Goal: Transaction & Acquisition: Purchase product/service

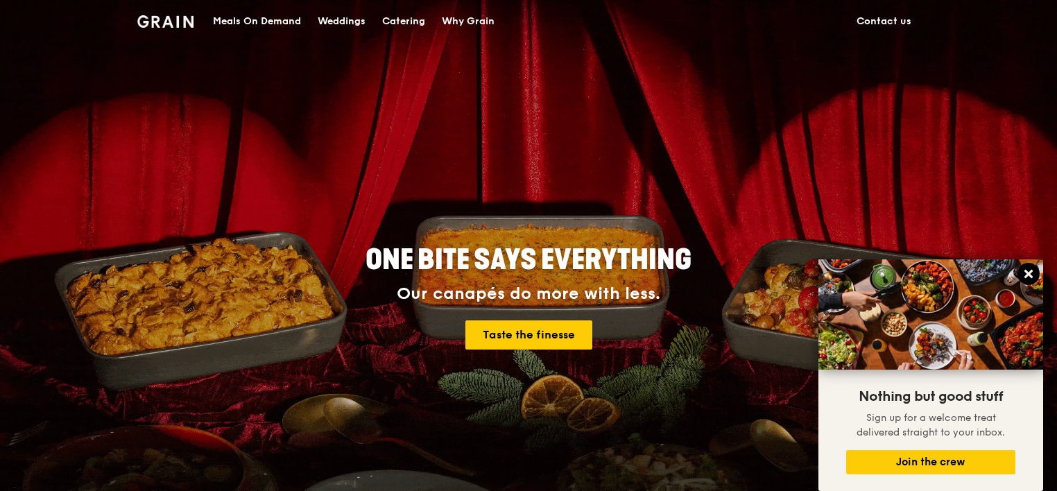
click at [1028, 274] on icon at bounding box center [1029, 274] width 8 height 8
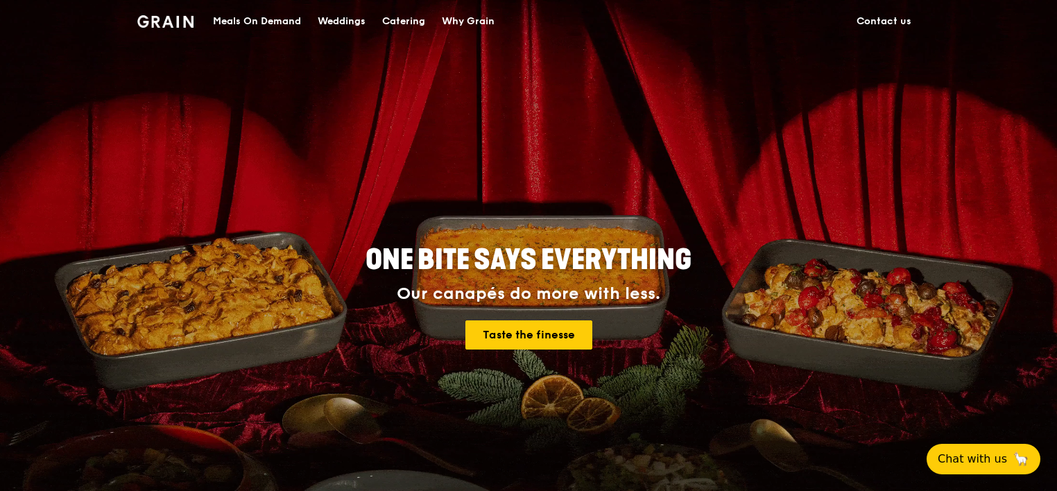
click at [178, 22] on img at bounding box center [165, 21] width 56 height 12
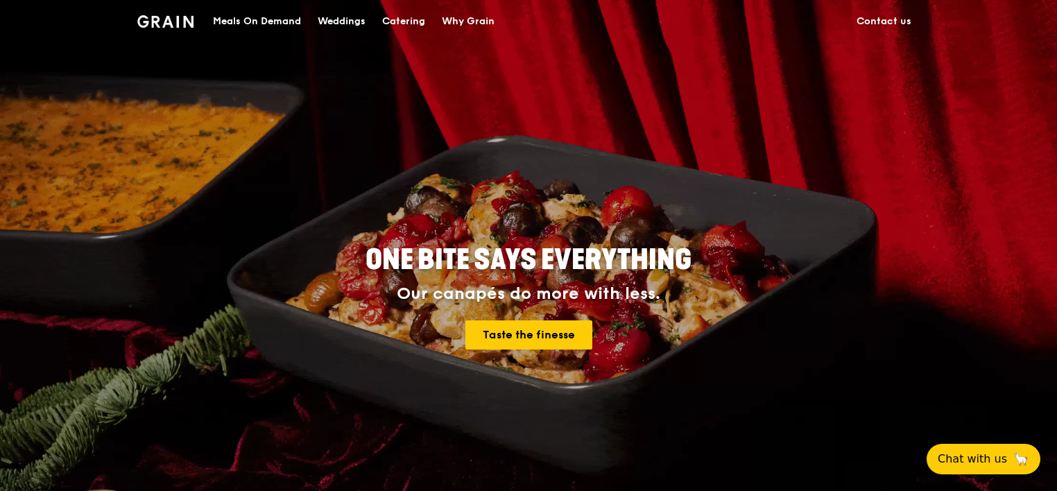
click at [420, 25] on div "Catering" at bounding box center [403, 22] width 43 height 42
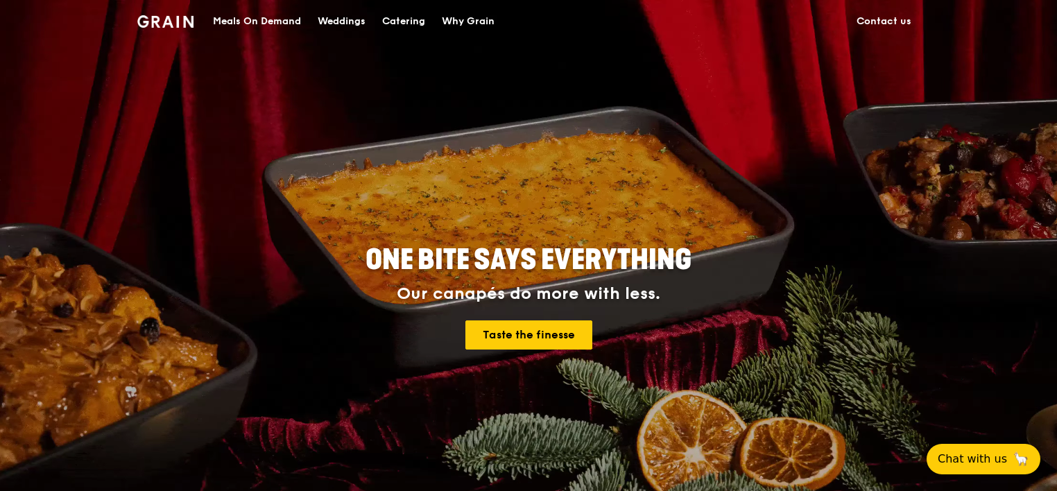
click at [420, 23] on div "Catering" at bounding box center [403, 22] width 43 height 42
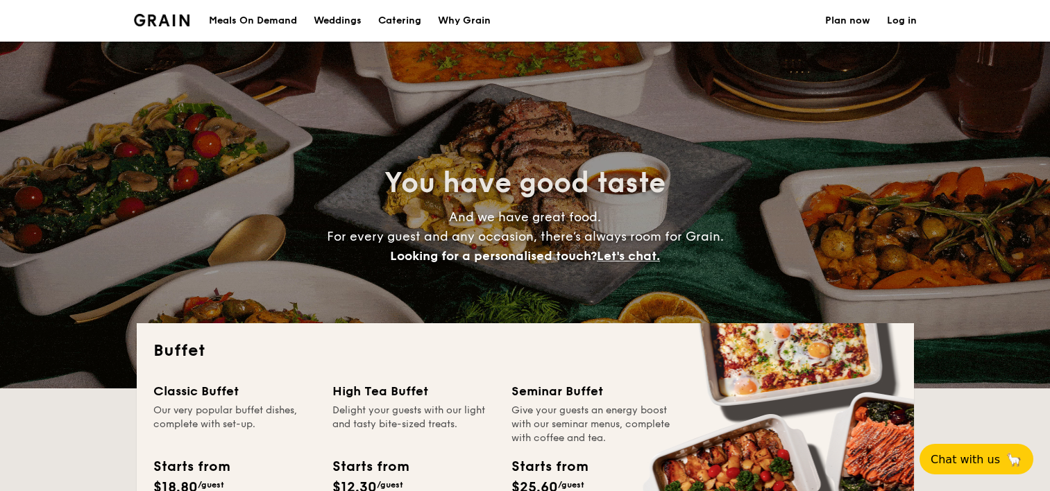
select select
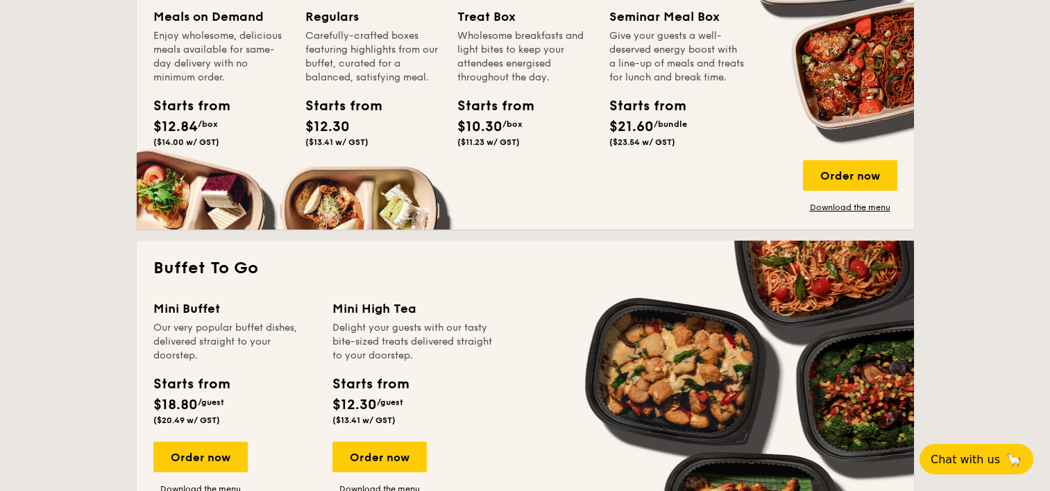
scroll to position [763, 0]
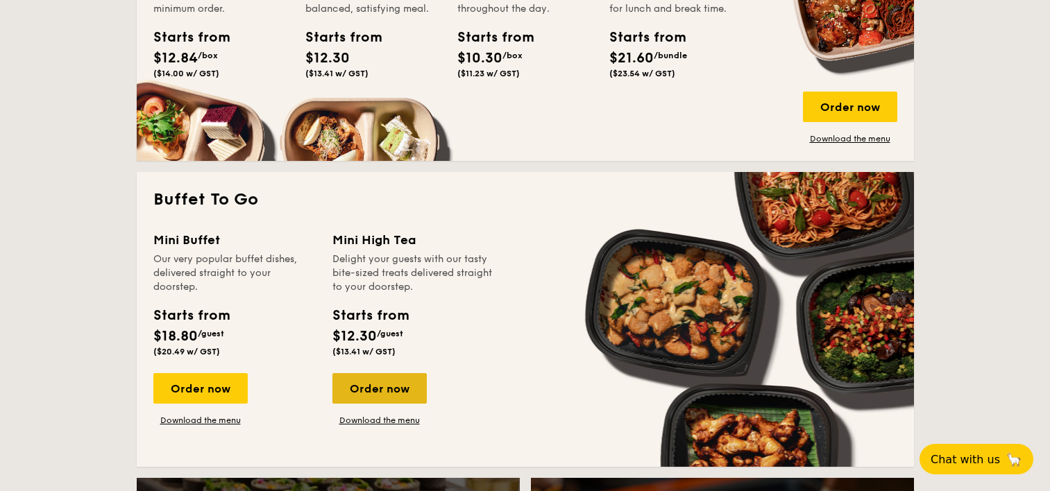
click at [352, 384] on div "Order now" at bounding box center [379, 388] width 94 height 31
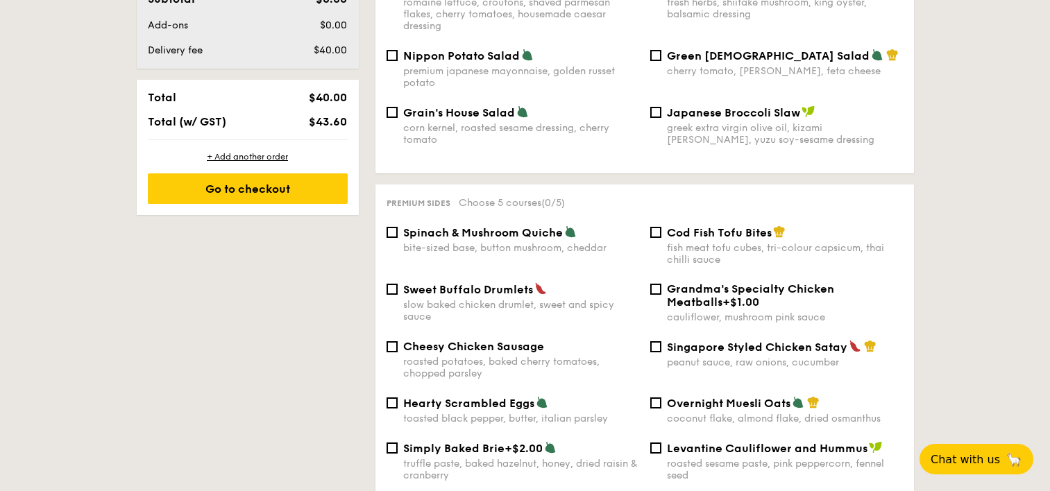
scroll to position [759, 0]
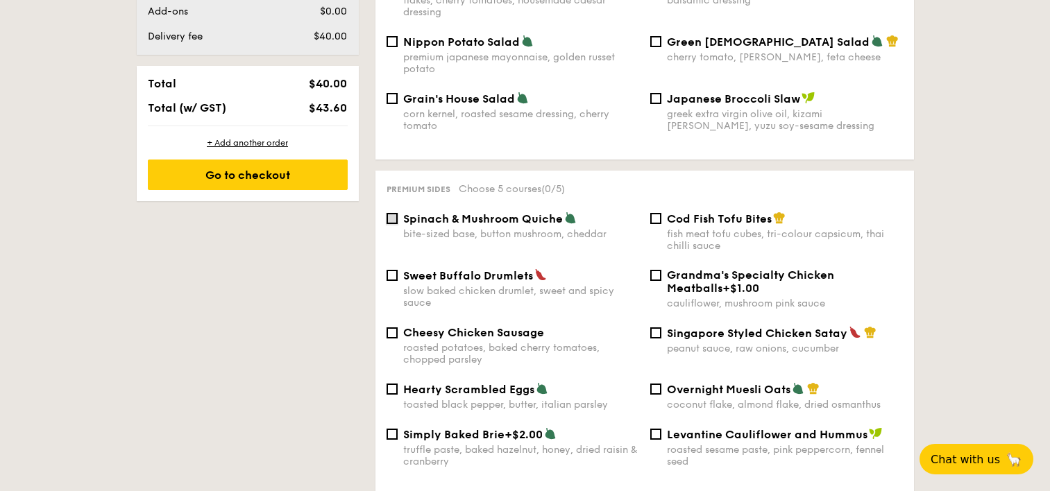
click at [389, 213] on input "Spinach & Mushroom Quiche bite-sized base, button mushroom, cheddar" at bounding box center [391, 218] width 11 height 11
checkbox input "true"
click at [651, 328] on input "Singapore Styled Chicken Satay peanut sauce, raw onions, cucumber" at bounding box center [655, 333] width 11 height 11
checkbox input "true"
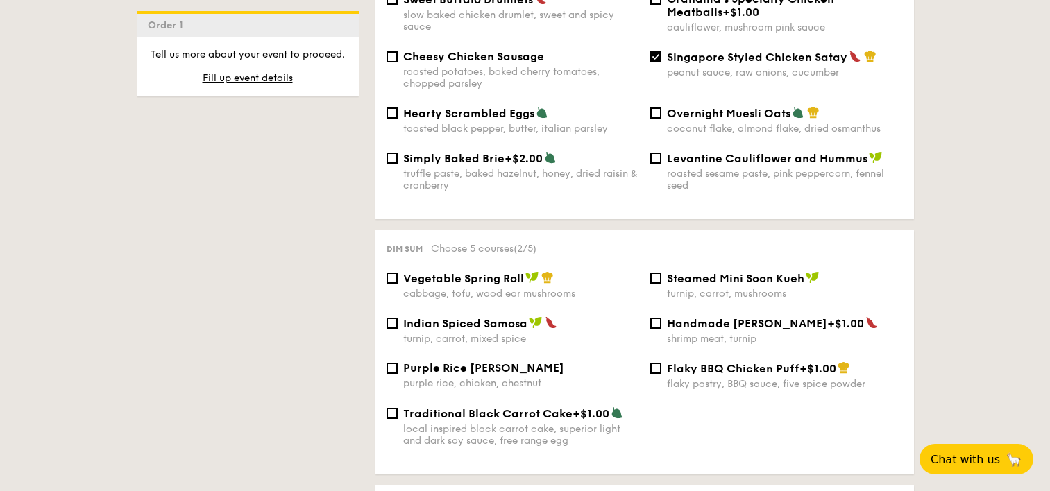
click at [438, 257] on div "Dim sum Choose 5 courses (2/5) Vegetable Spring Roll cabbage, tofu, wood ear mu…" at bounding box center [644, 352] width 538 height 244
click at [436, 317] on span "Indian Spiced Samosa" at bounding box center [465, 323] width 124 height 13
click at [398, 318] on input "Indian Spiced Samosa turnip, carrot, mixed spice" at bounding box center [391, 323] width 11 height 11
checkbox input "true"
click at [433, 272] on span "Vegetable Spring Roll" at bounding box center [463, 278] width 121 height 13
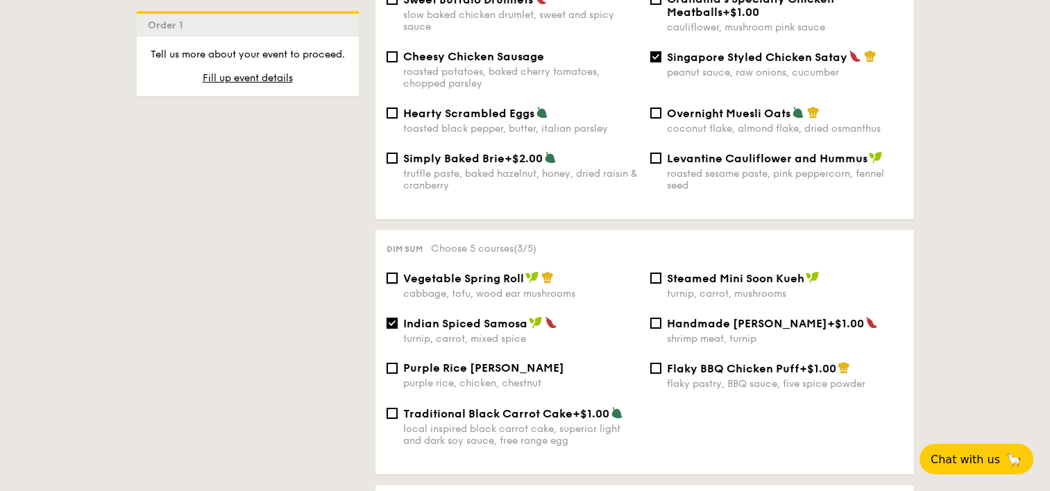
click at [398, 273] on input "Vegetable Spring Roll cabbage, tofu, wood ear mushrooms" at bounding box center [391, 278] width 11 height 11
checkbox input "true"
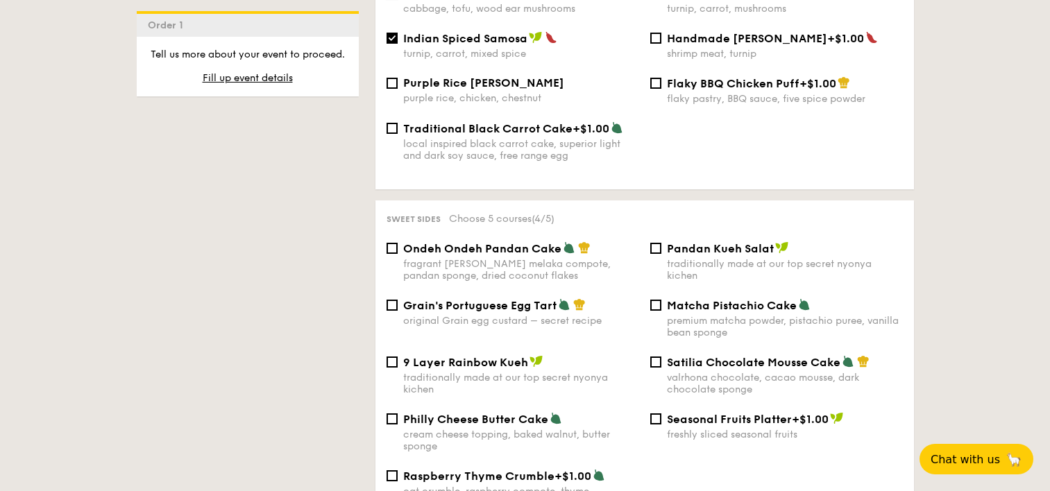
scroll to position [1381, 0]
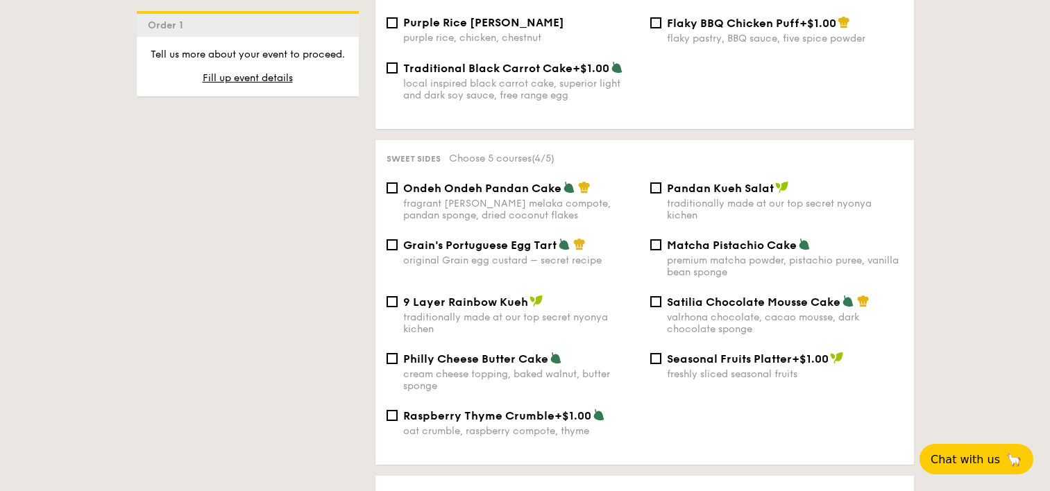
click at [697, 239] on span "Matcha Pistachio Cake" at bounding box center [732, 245] width 130 height 13
click at [661, 239] on input "Matcha Pistachio Cake premium matcha powder, pistachio puree, vanilla bean spon…" at bounding box center [655, 244] width 11 height 11
checkbox input "true"
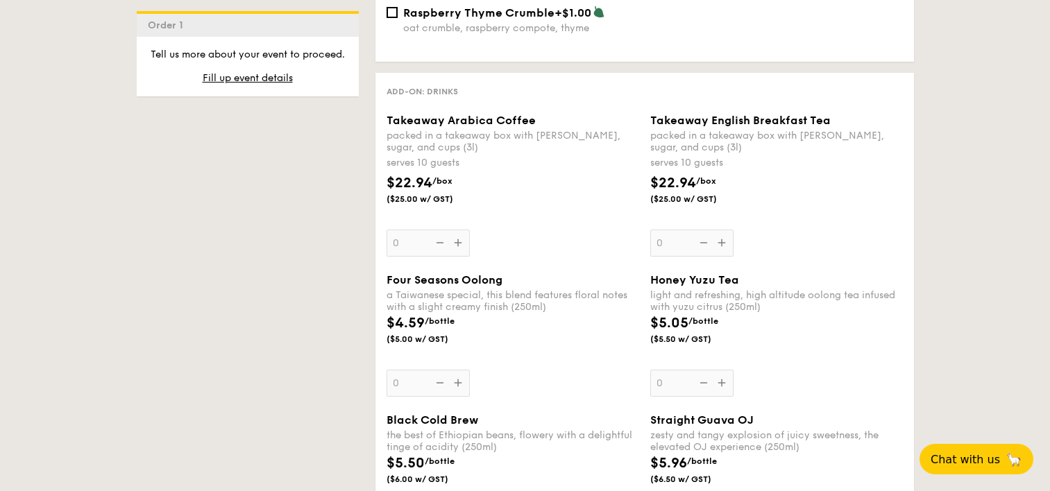
scroll to position [1791, 0]
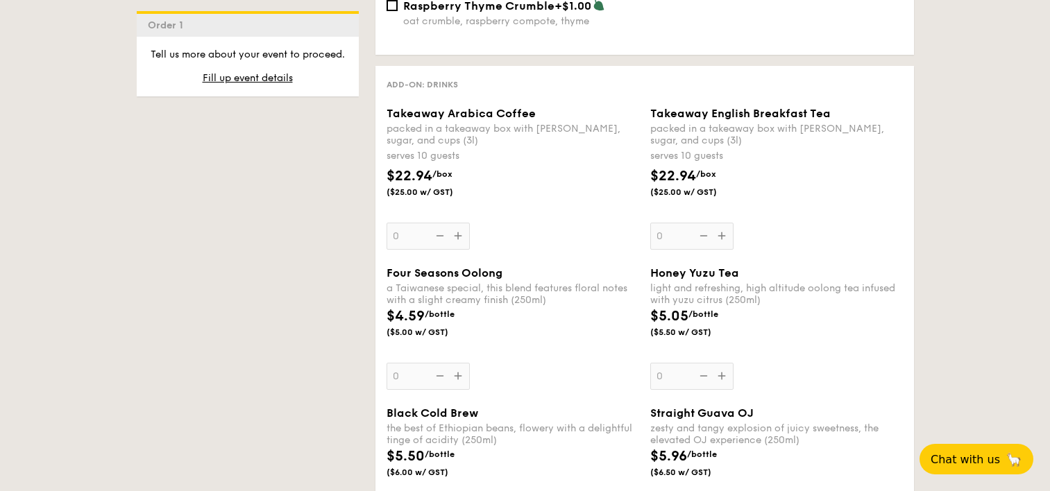
click at [462, 224] on div "Takeaway Arabica Coffee packed in a takeaway box with [PERSON_NAME], sugar, and…" at bounding box center [512, 178] width 253 height 143
click at [462, 224] on input "0" at bounding box center [427, 236] width 83 height 27
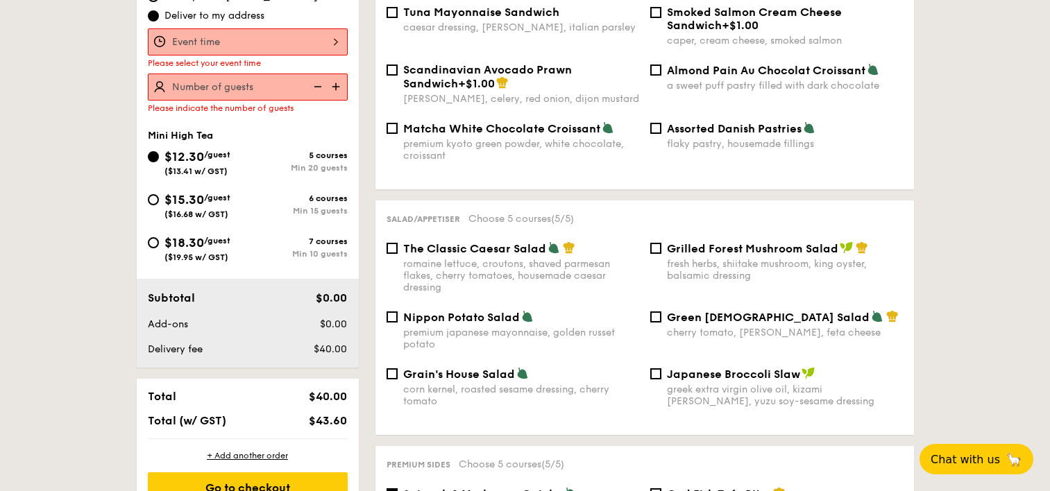
scroll to position [371, 0]
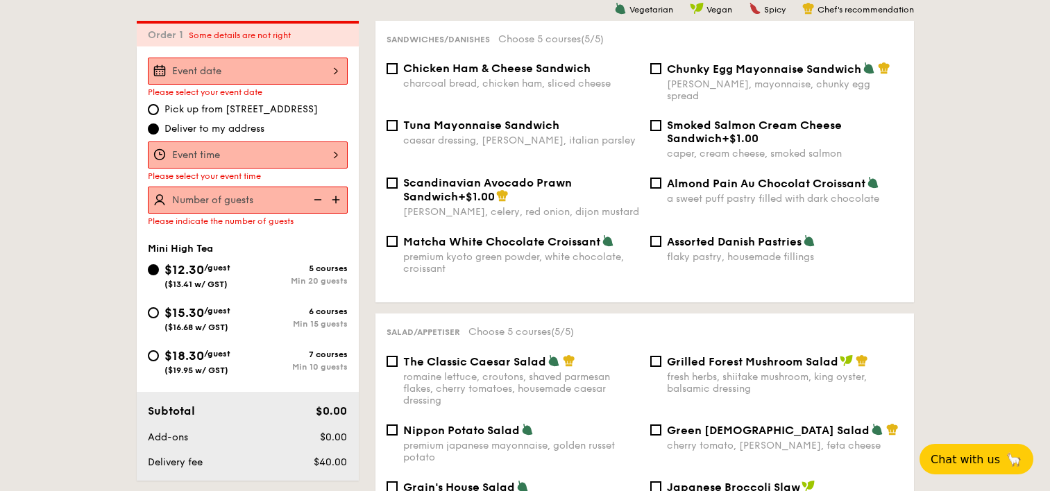
click at [223, 75] on input "Takeaway Arabica Coffee packed in a takeaway box with [PERSON_NAME], sugar, and…" at bounding box center [248, 71] width 200 height 27
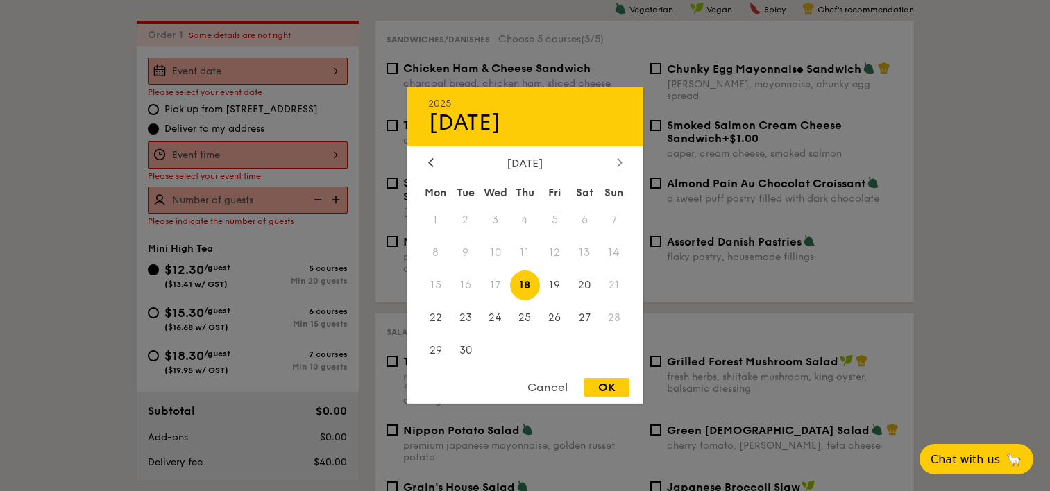
click at [619, 160] on icon at bounding box center [619, 162] width 4 height 8
click at [428, 160] on icon at bounding box center [431, 162] width 6 height 9
click at [529, 252] on span "9" at bounding box center [525, 253] width 30 height 30
click at [597, 381] on div "OK" at bounding box center [606, 387] width 45 height 19
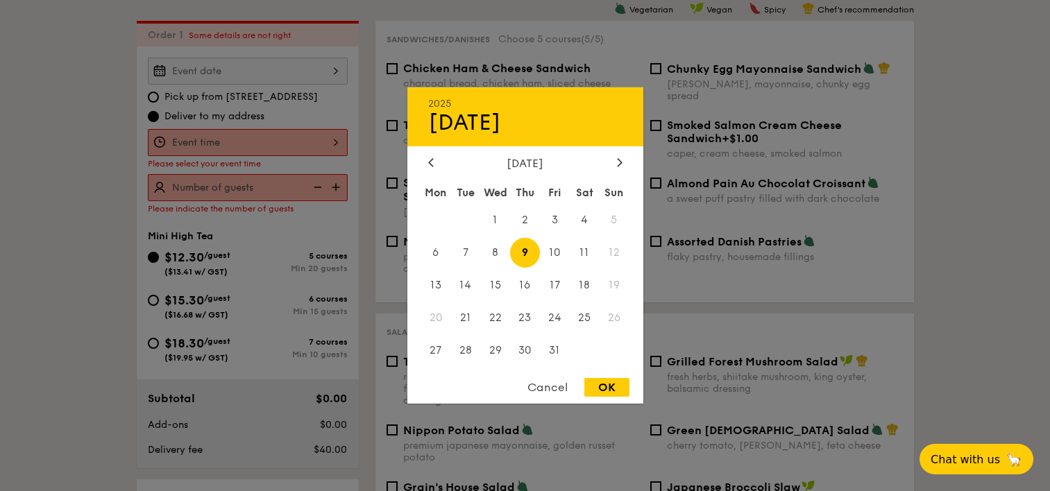
type input "[DATE]"
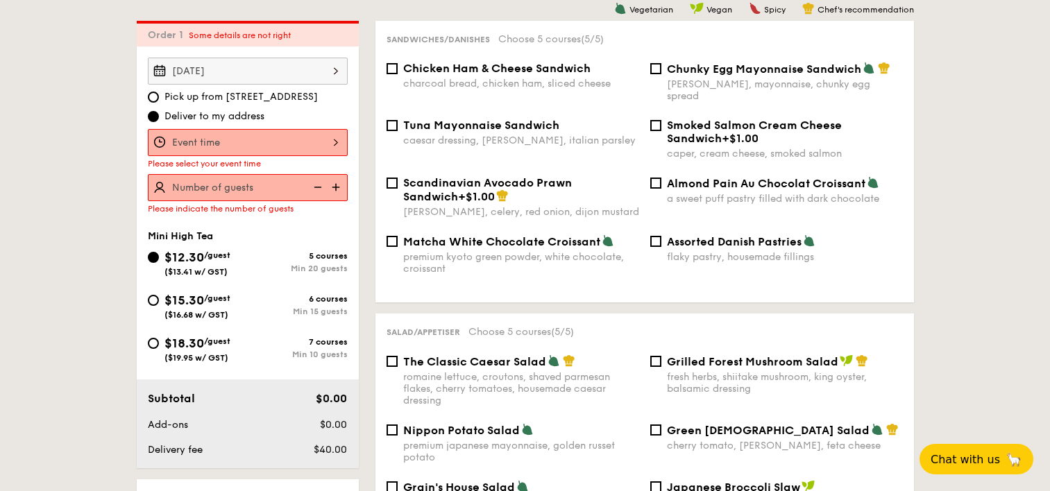
click at [200, 132] on input "Takeaway Arabica Coffee packed in a takeaway box with [PERSON_NAME], sugar, and…" at bounding box center [248, 142] width 200 height 27
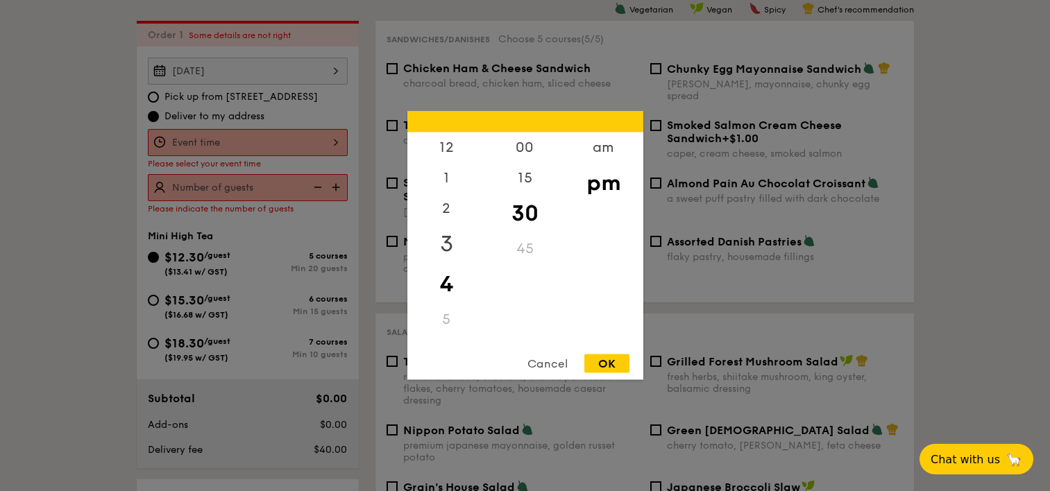
click at [448, 241] on div "3" at bounding box center [446, 244] width 78 height 40
drag, startPoint x: 615, startPoint y: 370, endPoint x: 613, endPoint y: 363, distance: 7.2
click at [613, 362] on div "OK" at bounding box center [606, 364] width 45 height 19
type input "3:30PM"
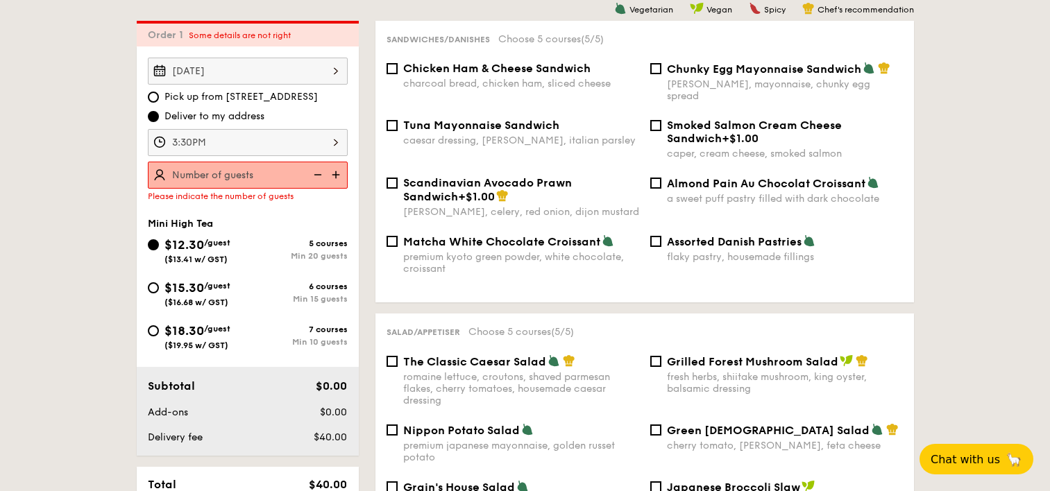
click at [330, 180] on img at bounding box center [337, 175] width 21 height 26
type input "20 guests"
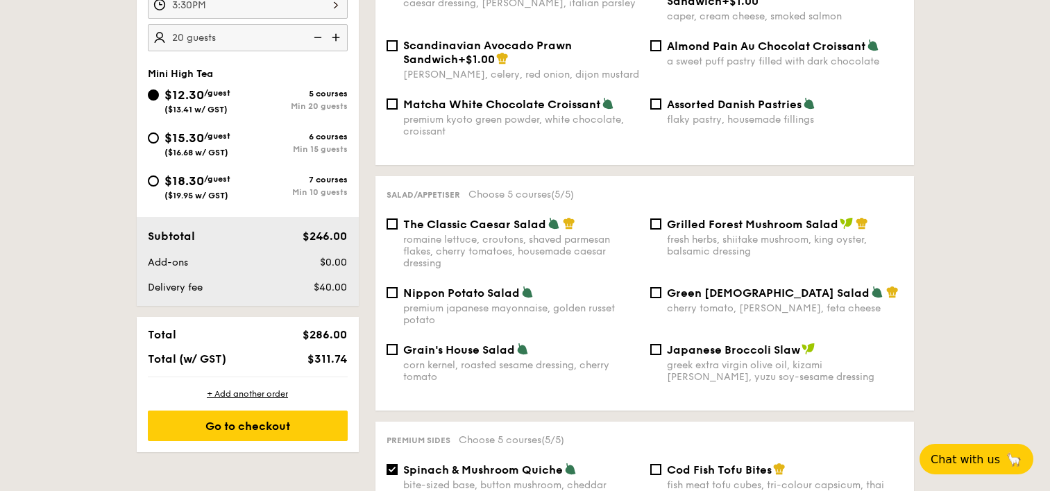
scroll to position [439, 0]
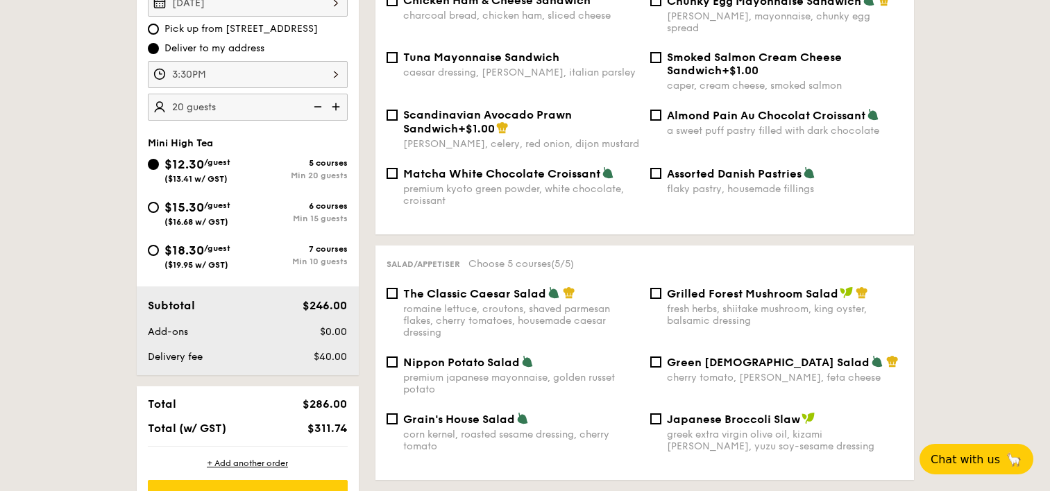
click at [336, 73] on input "3:30PM" at bounding box center [248, 74] width 200 height 27
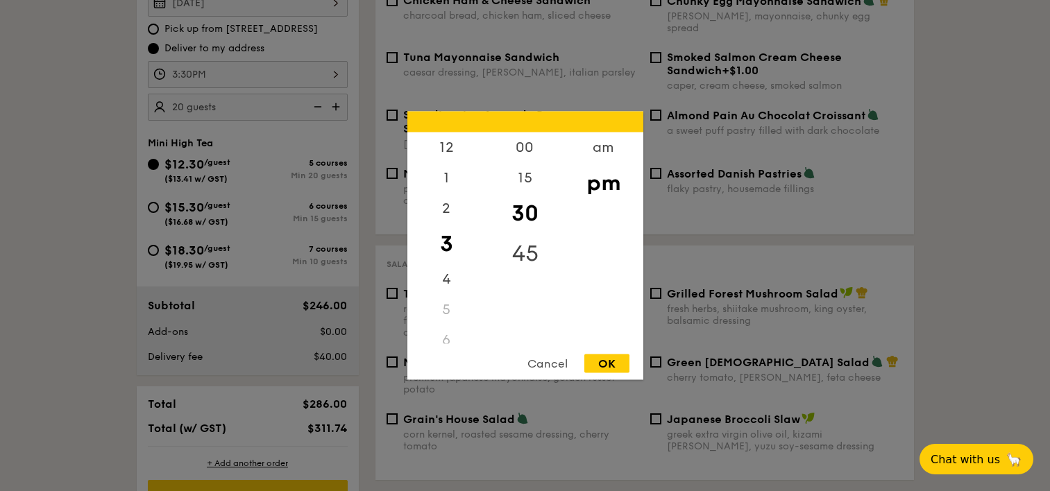
click at [536, 258] on div "45" at bounding box center [525, 254] width 78 height 40
click at [602, 364] on div "OK" at bounding box center [606, 364] width 45 height 19
type input "3:45PM"
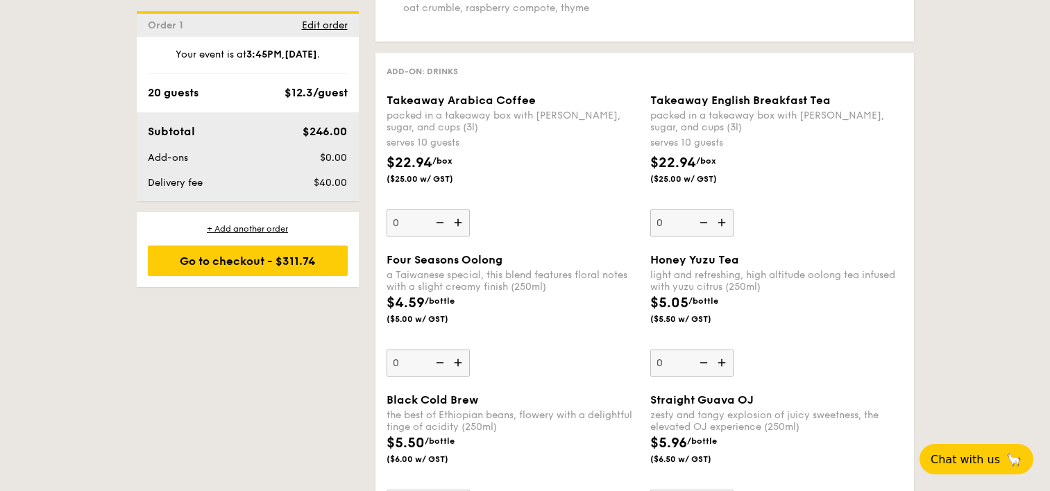
scroll to position [1820, 0]
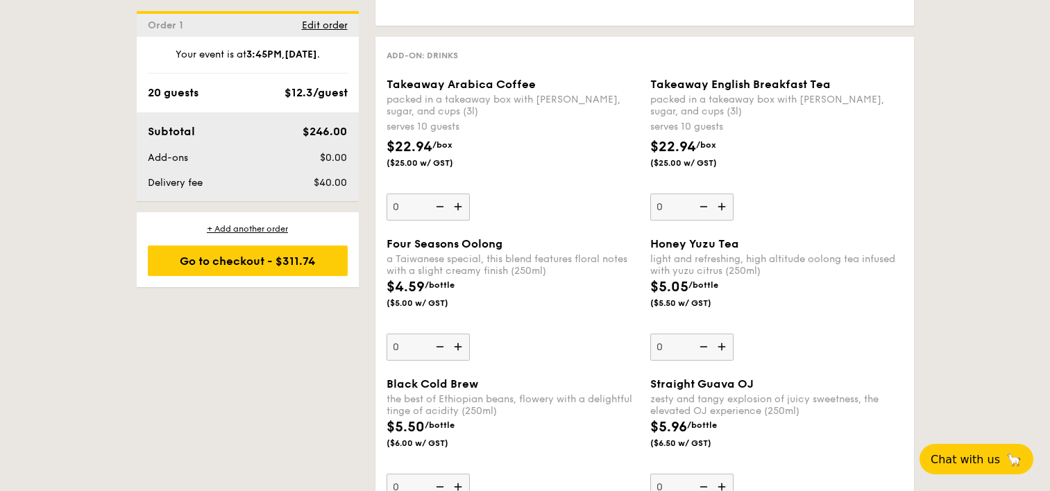
click at [458, 198] on img at bounding box center [459, 207] width 21 height 26
click at [458, 198] on input "0" at bounding box center [427, 207] width 83 height 27
type input "1"
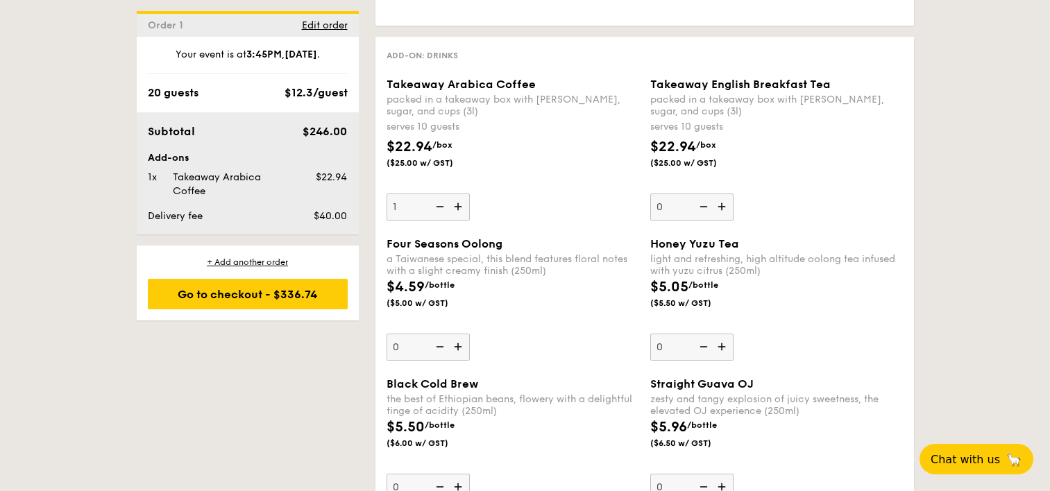
click at [722, 194] on img at bounding box center [723, 207] width 21 height 26
click at [722, 194] on input "0" at bounding box center [691, 207] width 83 height 27
type input "1"
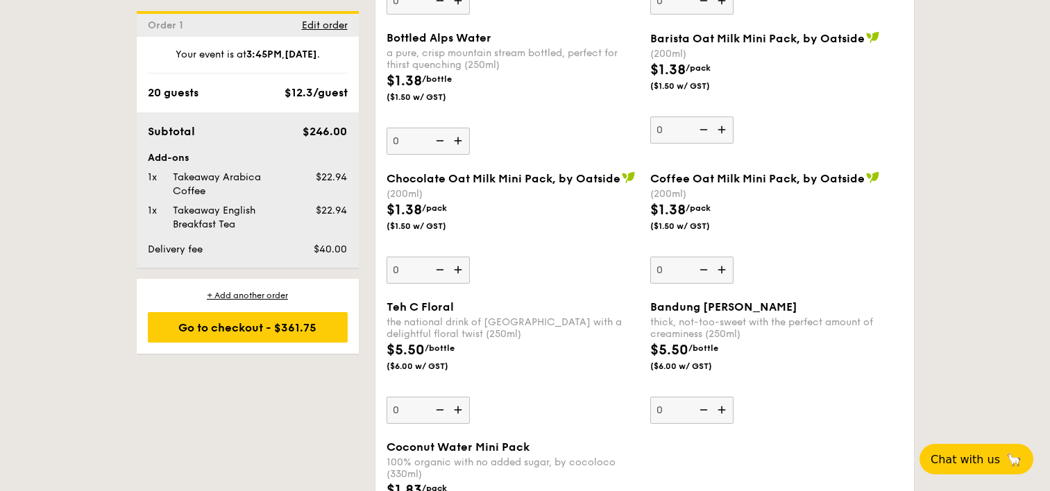
scroll to position [2441, 0]
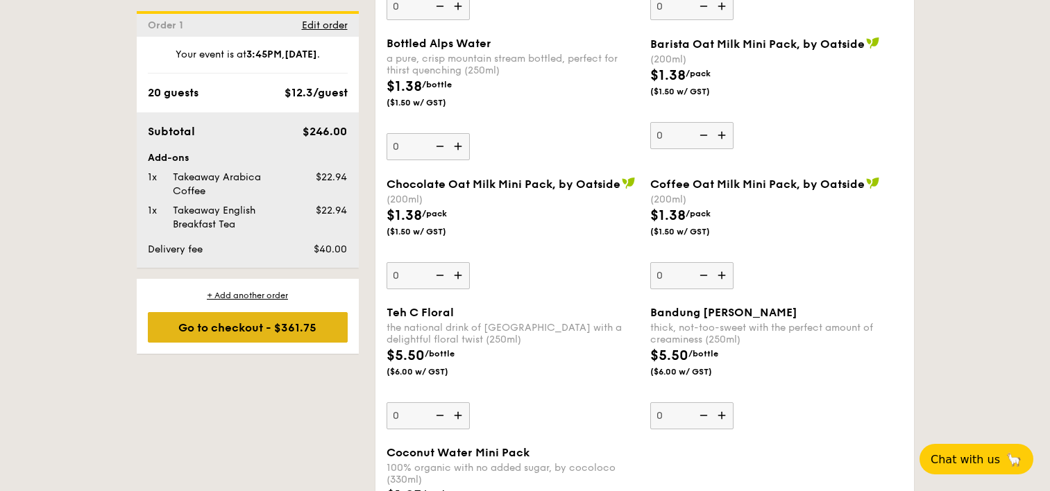
click at [223, 328] on div "Go to checkout - $361.75" at bounding box center [248, 327] width 200 height 31
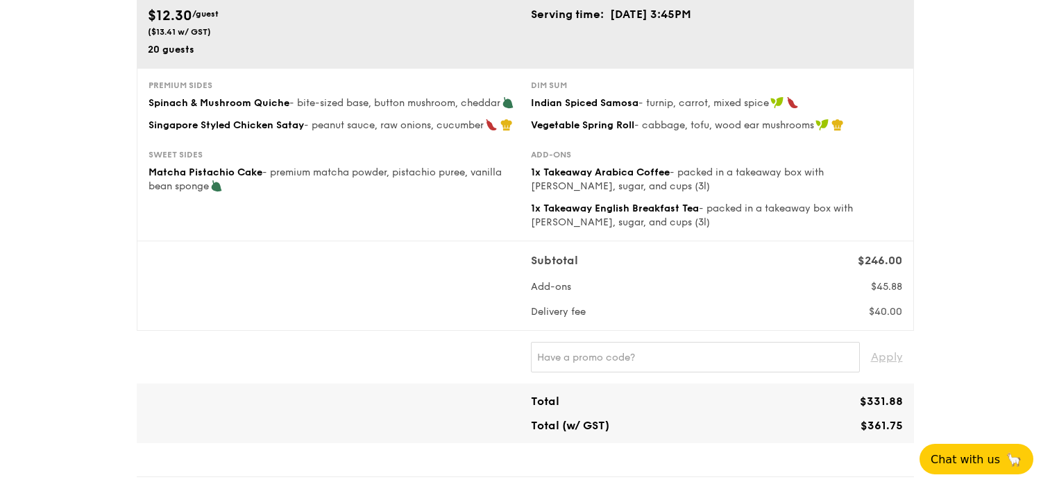
scroll to position [208, 0]
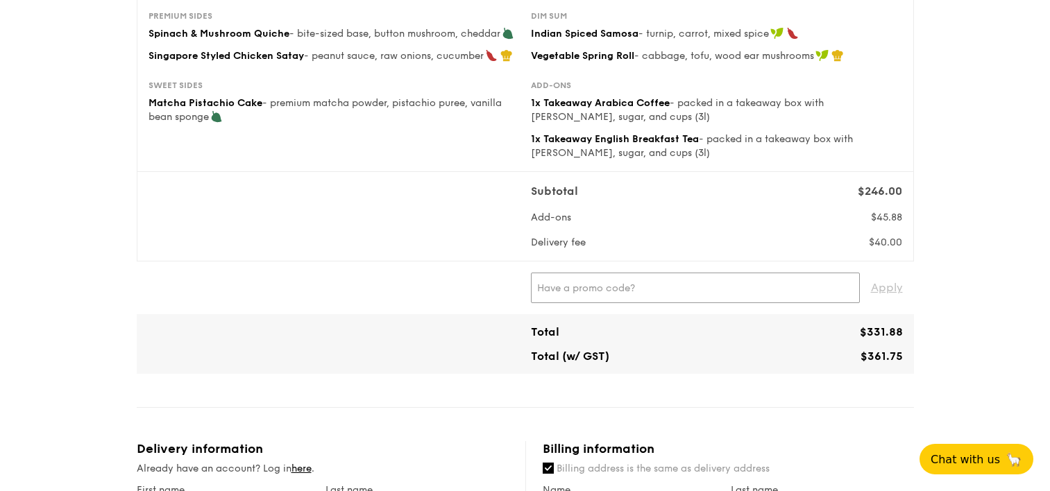
click at [734, 298] on input "text" at bounding box center [695, 288] width 329 height 31
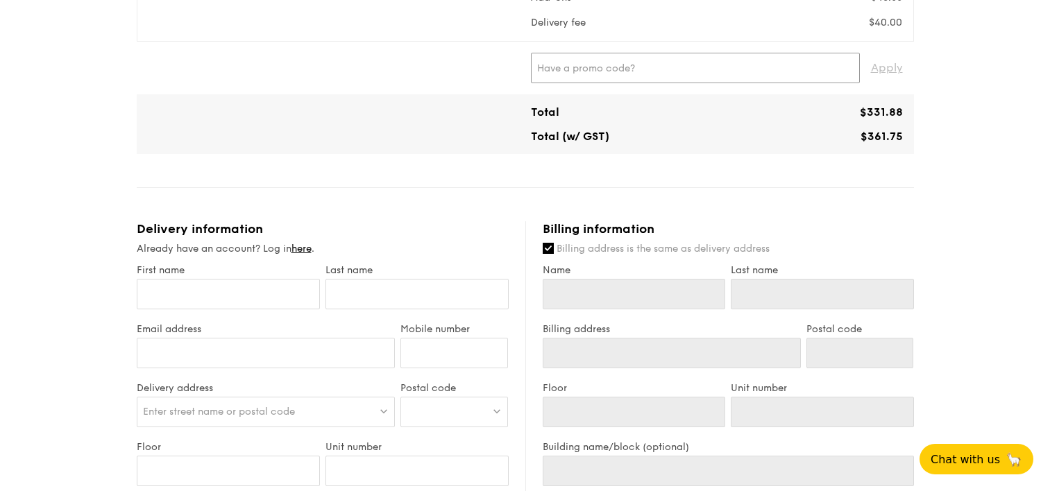
scroll to position [487, 0]
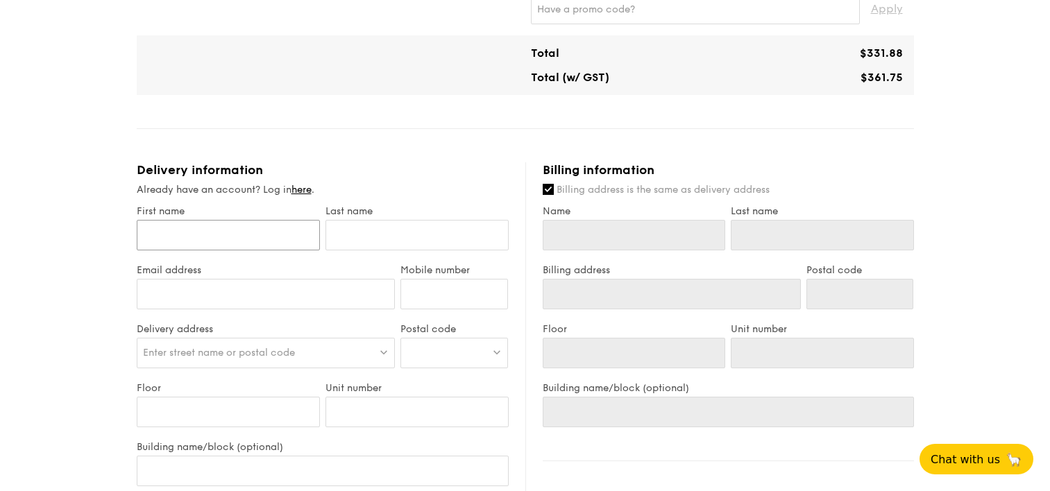
click at [218, 242] on input "First name" at bounding box center [228, 235] width 183 height 31
click at [53, 214] on div "1 - Select menu 2 - Select items 3 - Check out Mini High Tea $12.30 /guest ($13…" at bounding box center [525, 205] width 1050 height 1385
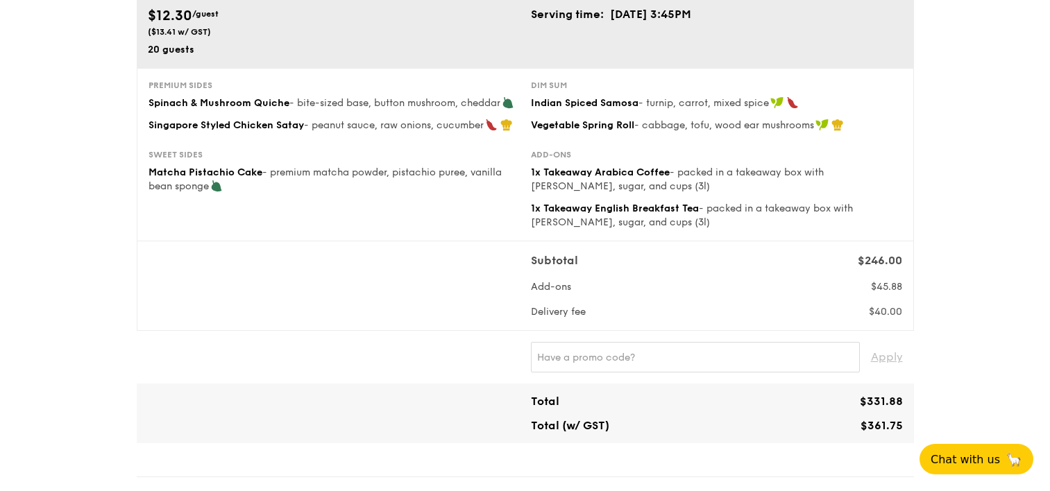
scroll to position [0, 0]
